Goal: Feedback & Contribution: Submit feedback/report problem

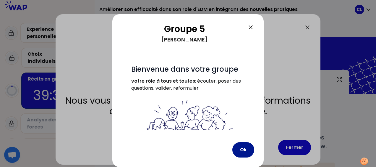
click at [240, 148] on button "Ok" at bounding box center [243, 149] width 22 height 15
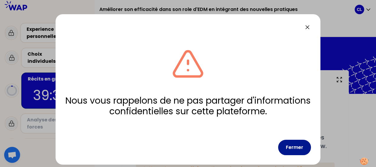
click at [297, 148] on button "Fermer" at bounding box center [294, 147] width 33 height 15
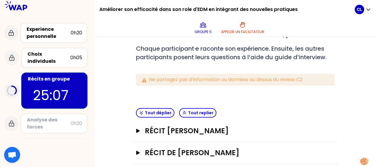
scroll to position [118, 0]
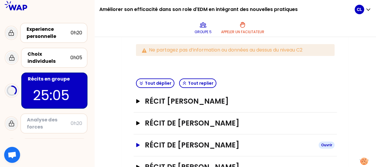
click at [138, 144] on icon "button" at bounding box center [138, 145] width 4 height 4
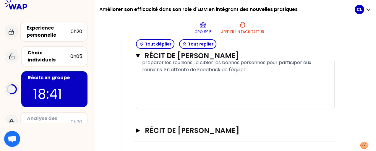
scroll to position [458, 0]
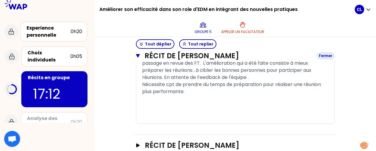
click at [138, 57] on icon "button" at bounding box center [138, 56] width 4 height 5
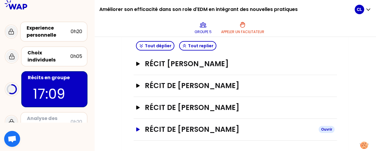
click at [138, 128] on icon "button" at bounding box center [138, 129] width 4 height 4
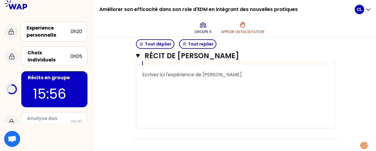
scroll to position [510, 0]
click at [148, 78] on span "Ecrivez ici l'expérience de [PERSON_NAME]" at bounding box center [192, 74] width 100 height 7
click at [246, 78] on div "Ecrivez ici l'expérience de [PERSON_NAME]" at bounding box center [235, 74] width 186 height 7
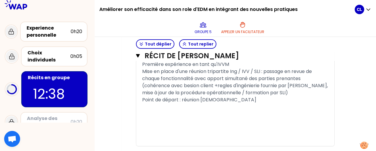
click at [143, 103] on span "Point de départ : réunion [DEMOGRAPHIC_DATA]" at bounding box center [199, 99] width 114 height 7
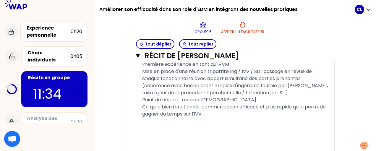
scroll to position [540, 0]
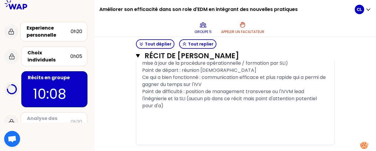
click at [226, 88] on div "Ce qui a bien fonctionné : communication efficace et plus rapide qui a permi de…" at bounding box center [235, 81] width 186 height 14
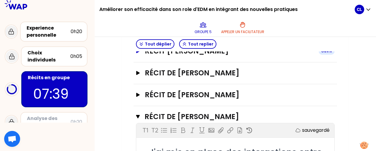
scroll to position [139, 0]
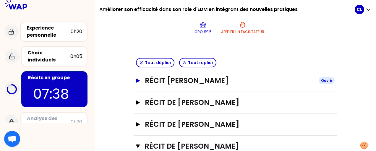
click at [137, 80] on icon "button" at bounding box center [138, 81] width 4 height 4
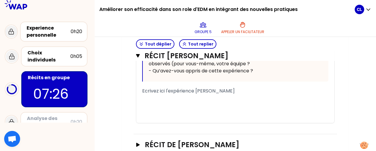
scroll to position [375, 0]
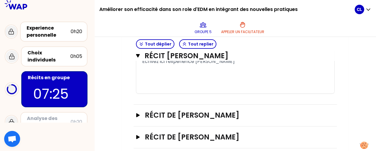
click at [149, 86] on div "﻿" at bounding box center [235, 82] width 186 height 7
click at [157, 72] on div "﻿" at bounding box center [235, 68] width 186 height 7
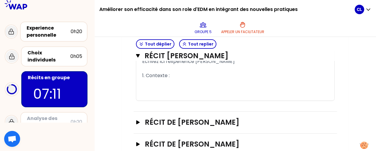
click at [176, 79] on div "1. Contexte :" at bounding box center [235, 75] width 186 height 7
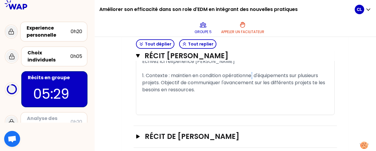
click at [254, 93] on span "1. Contexte : maintien en condition opérationnel d'équipements sur plusieurs pr…" at bounding box center [234, 82] width 184 height 21
click at [197, 93] on div "1. Contexte : maintien en condition opérationnelle d'équipements sur plusieurs …" at bounding box center [235, 82] width 186 height 21
click at [316, 93] on span "1. Contexte : maintien en condition opérationnelle d'équipements sur plusieurs …" at bounding box center [234, 82] width 184 height 21
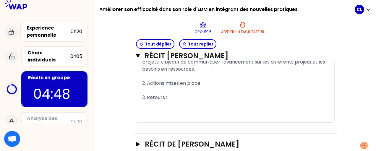
scroll to position [405, 0]
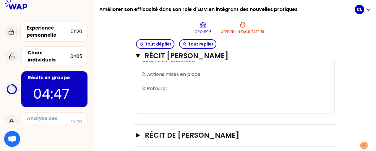
click at [159, 92] on span "3. Retours :" at bounding box center [154, 88] width 25 height 7
click at [207, 78] on div "2. Actions mises en place :" at bounding box center [235, 74] width 186 height 7
click at [232, 64] on div "1. Contexte : maintien en condition opérationnelle d'équipements sur plusieurs …" at bounding box center [235, 53] width 186 height 21
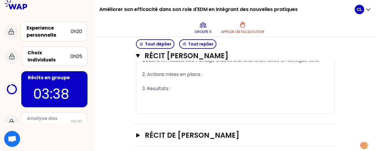
click at [234, 78] on div "2. Actions mises en place :" at bounding box center [235, 74] width 186 height 7
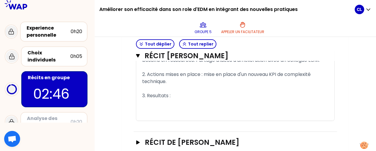
click at [197, 85] on div "2. Actions mises en place : mise en place d'un nouveau KPI de complexité techni…" at bounding box center [235, 78] width 186 height 14
click at [189, 99] on div "3. Resultats :" at bounding box center [235, 95] width 186 height 7
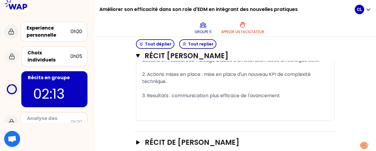
click at [190, 85] on div "2. Actions mises en place : mise en place d'un nouveau KPI de complexité techni…" at bounding box center [235, 78] width 186 height 14
click at [295, 99] on div "3. Resultats : communication plus efficace de l'avancement" at bounding box center [235, 95] width 186 height 7
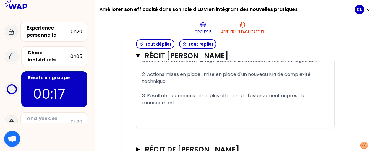
click at [192, 85] on div "2. Actions mises en place : mise en place d'un nouveau KPI de complexité techni…" at bounding box center [235, 78] width 186 height 14
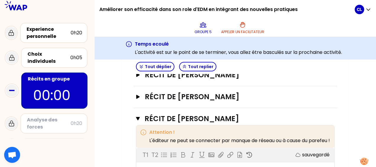
scroll to position [523, 0]
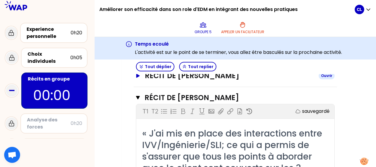
click at [136, 78] on icon "button" at bounding box center [138, 76] width 5 height 4
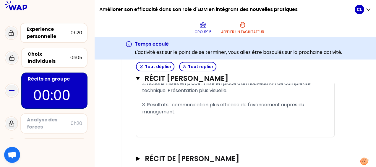
scroll to position [405, 0]
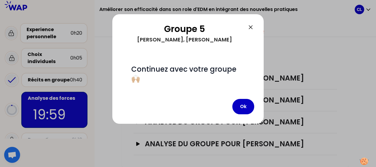
scroll to position [163, 0]
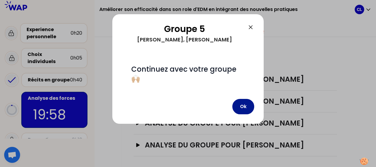
click at [248, 106] on button "Ok" at bounding box center [243, 106] width 22 height 15
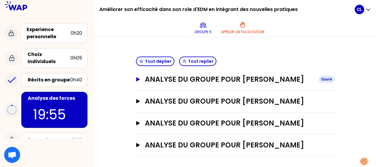
click at [141, 77] on button "Analyse du groupe pour [PERSON_NAME]" at bounding box center [235, 79] width 199 height 9
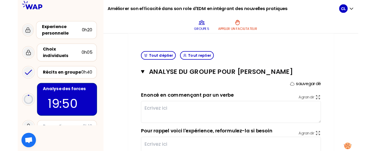
scroll to position [193, 0]
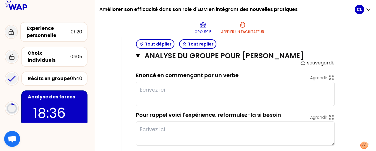
click at [141, 87] on textarea at bounding box center [235, 94] width 199 height 24
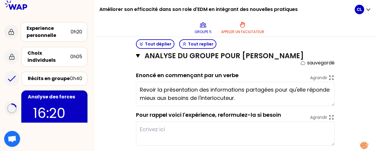
scroll to position [4, 0]
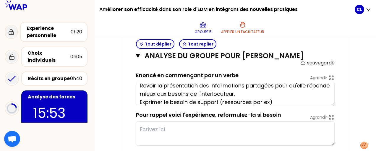
click at [140, 101] on textarea "Revoir la présentation des informations partagées pour qu'elle réponde mieux au…" at bounding box center [235, 94] width 199 height 24
click at [293, 102] on textarea "Revoir la présentation des informations partagées pour qu'elle réponde mieux au…" at bounding box center [235, 94] width 199 height 24
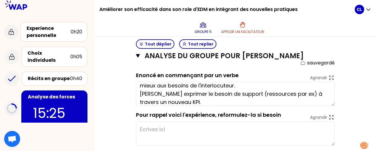
scroll to position [0, 0]
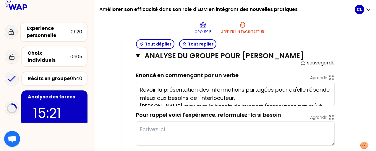
type textarea "Revoir la présentation des informations partagées pour qu'elle réponde mieux au…"
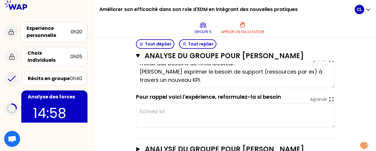
scroll to position [222, 0]
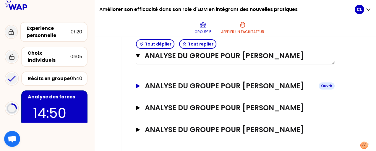
click at [136, 84] on icon "button" at bounding box center [138, 86] width 5 height 4
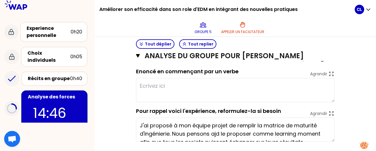
scroll to position [303, 0]
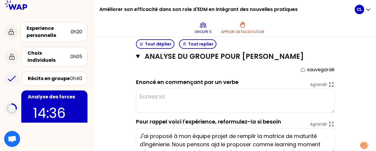
click at [163, 96] on textarea at bounding box center [235, 101] width 199 height 24
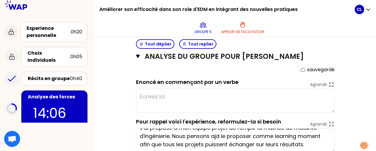
scroll to position [0, 0]
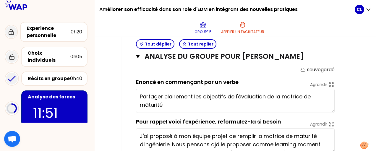
click at [229, 97] on textarea "Partager clairement les objectifs de l'évaluation de la matrice de mâturité" at bounding box center [235, 101] width 199 height 24
click at [179, 104] on textarea "Partager clairement les objectifs à l'équipe de l'évaluation de la matrice de m…" at bounding box center [235, 101] width 199 height 24
click at [154, 103] on textarea "Partager clairement les objectifs à l'équipe de l'évaluation de la matrice de m…" at bounding box center [235, 101] width 199 height 24
click at [173, 105] on textarea "Partager clairement les objectifs à l'équipe de l'évaluation de la matrice de m…" at bounding box center [235, 101] width 199 height 24
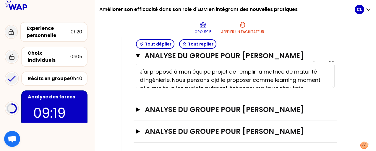
scroll to position [369, 0]
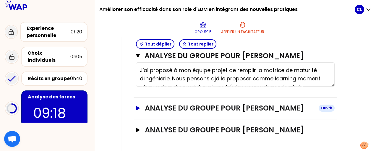
type textarea "Partager clairement les objectifs à l'équipe de l'évaluation de la matrice de m…"
click at [138, 107] on icon "button" at bounding box center [138, 108] width 4 height 4
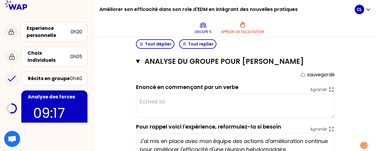
scroll to position [428, 0]
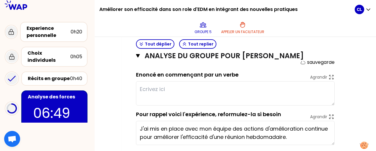
type textarea "Préparer la réunion en avance pour améliorer l'efficacité de la discussion"
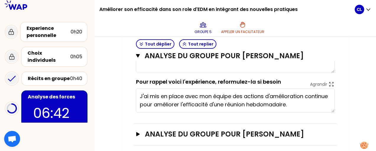
scroll to position [465, 0]
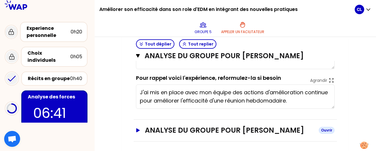
click at [139, 129] on icon "button" at bounding box center [138, 130] width 4 height 4
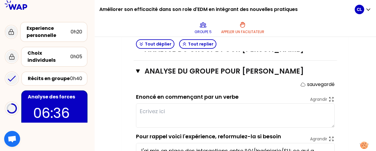
scroll to position [554, 0]
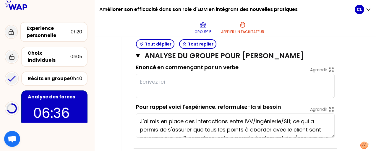
drag, startPoint x: 160, startPoint y: 85, endPoint x: 126, endPoint y: 85, distance: 33.7
click at [159, 85] on textarea at bounding box center [235, 86] width 199 height 24
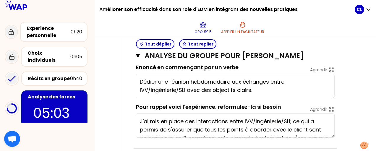
click at [250, 79] on textarea "Dédier une réunion hebdomadaire aux échanges entre IVV/Ingénierie/SLI avec des …" at bounding box center [235, 86] width 199 height 24
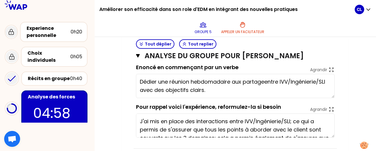
click at [242, 80] on textarea "Dédier une réunion hebdomadaire aux partageentre IVV/Ingénierie/SLI avec des ob…" at bounding box center [235, 86] width 199 height 24
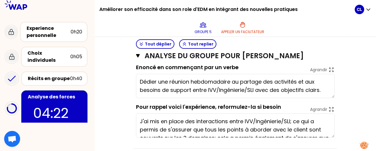
click at [331, 88] on textarea "Dédier une réunion hebdomadaire au partage des activités et aux besoins de supp…" at bounding box center [235, 86] width 199 height 24
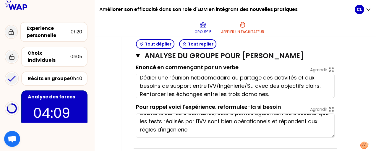
scroll to position [0, 0]
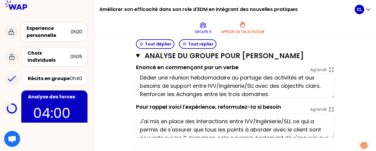
click at [204, 92] on textarea "Dédier une réunion hebdomadaire au partage des activités et aux besoins de supp…" at bounding box center [235, 86] width 199 height 24
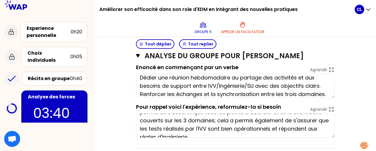
scroll to position [25, 0]
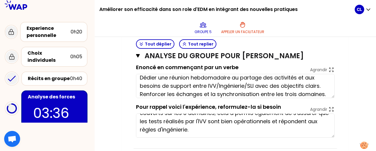
type textarea "Dédier une réunion hebdomadaire au partage des activités et aux besoins de supp…"
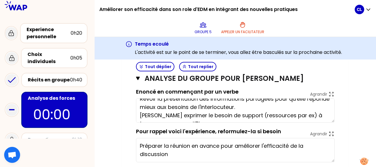
scroll to position [0, 0]
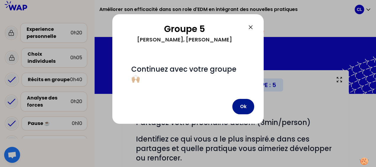
click at [239, 107] on button "Ok" at bounding box center [243, 106] width 22 height 15
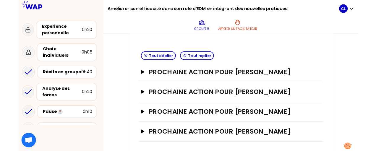
scroll to position [217, 0]
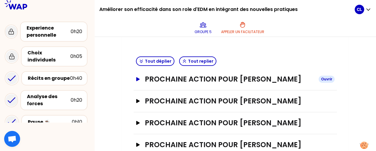
click at [138, 78] on icon "button" at bounding box center [138, 79] width 4 height 4
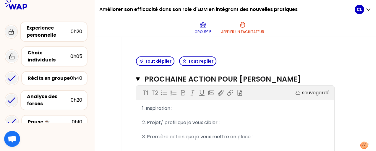
scroll to position [247, 0]
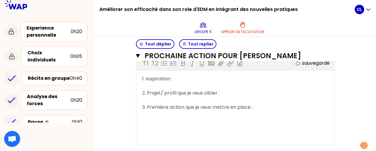
click at [189, 77] on div "1. Inspiration :" at bounding box center [235, 78] width 186 height 7
click at [286, 79] on div "1. Inspiration : améliorer l'organisation de certaines réunions" at bounding box center [235, 78] width 186 height 7
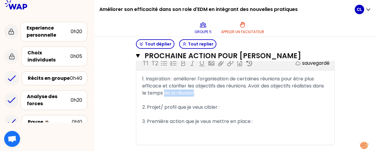
drag, startPoint x: 165, startPoint y: 93, endPoint x: 194, endPoint y: 93, distance: 29.0
click at [194, 93] on span "1. Inspiration : améliorer l'organisation de certaines réunions pour être plus …" at bounding box center [233, 85] width 183 height 21
click at [232, 109] on div "2. Projet/ profil que je veux cibler :" at bounding box center [235, 107] width 186 height 7
click at [263, 122] on div "3. Première action que je veux mettre en place :" at bounding box center [235, 121] width 186 height 7
click at [232, 107] on div "2. Projet/ profil que je veux cibler :" at bounding box center [235, 107] width 186 height 7
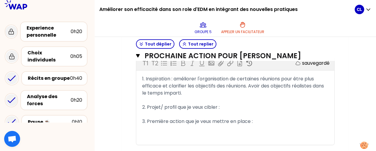
click at [269, 122] on div "3. Première action que je veux mettre en place :" at bounding box center [235, 121] width 186 height 7
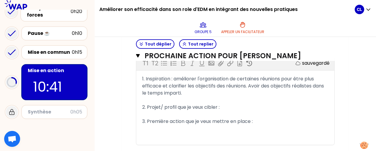
click at [276, 120] on div "3. Première action que je veux mettre en place :" at bounding box center [235, 121] width 186 height 7
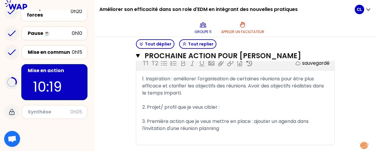
click at [182, 129] on span "3. Première action que je veux mettre en place : ajouter un agenda dans l'invit…" at bounding box center [226, 125] width 168 height 14
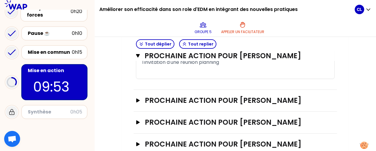
scroll to position [328, 0]
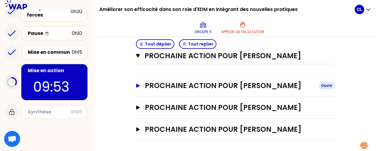
click at [138, 84] on icon "button" at bounding box center [138, 86] width 4 height 4
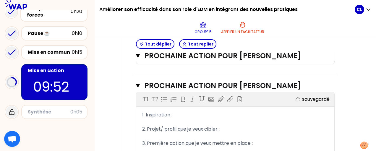
scroll to position [358, 0]
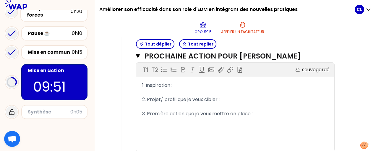
click at [181, 85] on div "1. Inspiration :" at bounding box center [235, 85] width 186 height 7
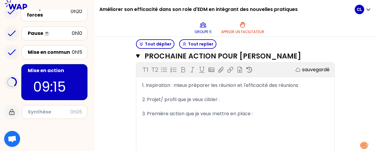
click at [258, 115] on div "3. Première action que je veux mettre en place :" at bounding box center [235, 113] width 186 height 7
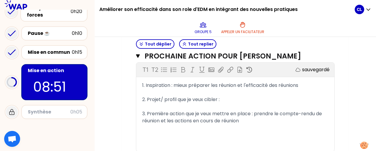
click at [264, 112] on span "3. Première action que je veux mettre en place : prendre le compte-rendu de réu…" at bounding box center [232, 117] width 181 height 14
drag, startPoint x: 195, startPoint y: 120, endPoint x: 221, endPoint y: 119, distance: 25.4
click at [221, 119] on span "3. Première action que je veux mettre en place : faire le compte-rendu de réuni…" at bounding box center [228, 117] width 172 height 14
click at [320, 113] on div "3. Première action que je veux mettre en place : faire le compte-rendu de réuni…" at bounding box center [235, 117] width 186 height 14
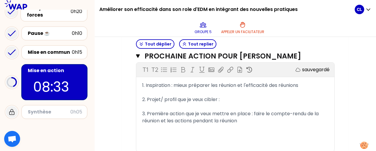
click at [266, 119] on div "3. Première action que je veux mettre en place : faire le compte-rendu de la ré…" at bounding box center [235, 117] width 186 height 14
click at [167, 120] on span "3. Première action que je veux mettre en place : faire le compte-rendu de la ré…" at bounding box center [231, 117] width 178 height 14
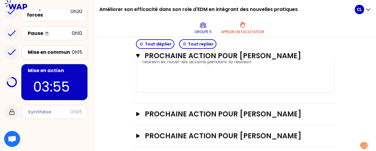
scroll to position [423, 0]
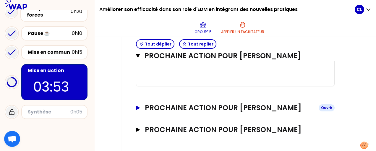
click at [139, 107] on icon "button" at bounding box center [138, 108] width 5 height 4
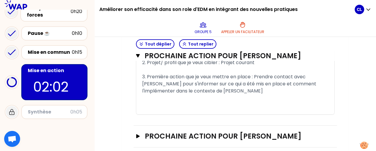
scroll to position [518, 0]
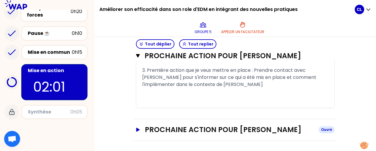
click at [138, 129] on icon "button" at bounding box center [138, 130] width 4 height 4
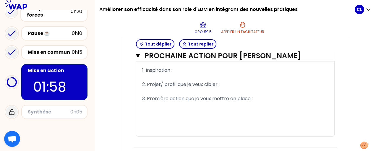
scroll to position [577, 0]
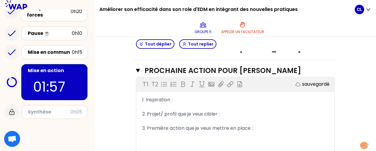
click at [183, 100] on div "1. Inspiration :" at bounding box center [235, 99] width 186 height 7
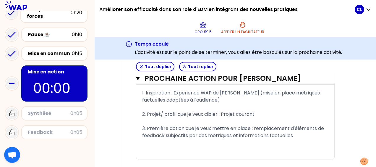
scroll to position [86, 0]
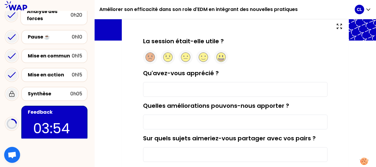
scroll to position [26, 0]
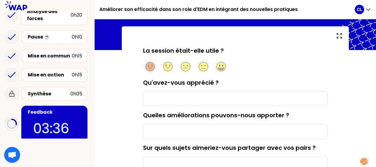
click at [177, 97] on input "Qu'avez-vous apprécié ?" at bounding box center [235, 98] width 185 height 15
click at [202, 64] on circle at bounding box center [203, 66] width 9 height 9
click at [155, 100] on input "Qu'avez-vous apprécié ?" at bounding box center [235, 98] width 185 height 15
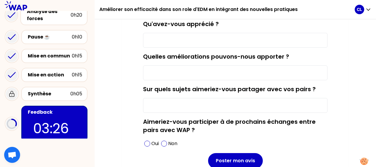
scroll to position [85, 0]
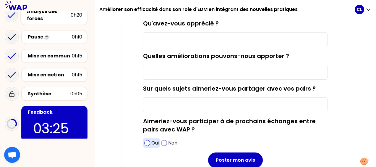
click at [144, 142] on span at bounding box center [147, 143] width 6 height 6
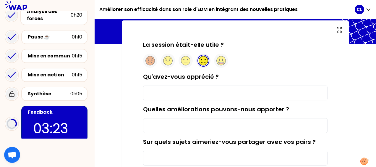
scroll to position [26, 0]
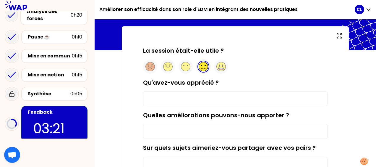
click at [148, 96] on input "Qu'avez-vous apprécié ?" at bounding box center [235, 98] width 185 height 15
type input "D"
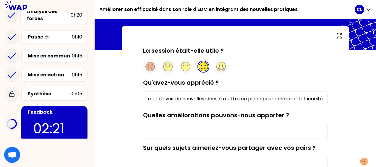
scroll to position [0, 0]
type input "Permet d'avoir de nouvelles idées à mettre en place pour améliorer l'efficacité."
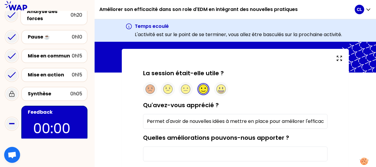
scroll to position [0, 8]
drag, startPoint x: 148, startPoint y: 119, endPoint x: 337, endPoint y: 123, distance: 188.7
click at [337, 123] on div "La session était-elle utile ? Qu'avez-vous apprécié ? Permet d'avoir de nouvell…" at bounding box center [235, 168] width 203 height 199
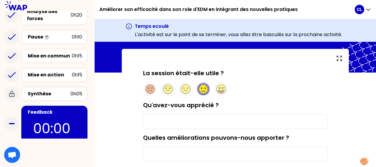
scroll to position [0, 0]
